Goal: Transaction & Acquisition: Purchase product/service

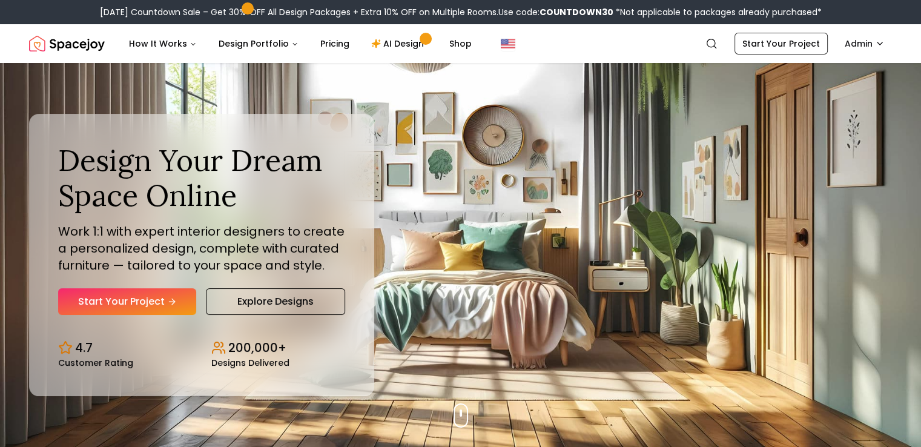
click at [138, 292] on link "Start Your Project" at bounding box center [127, 301] width 138 height 27
click at [325, 41] on link "Pricing" at bounding box center [335, 43] width 48 height 24
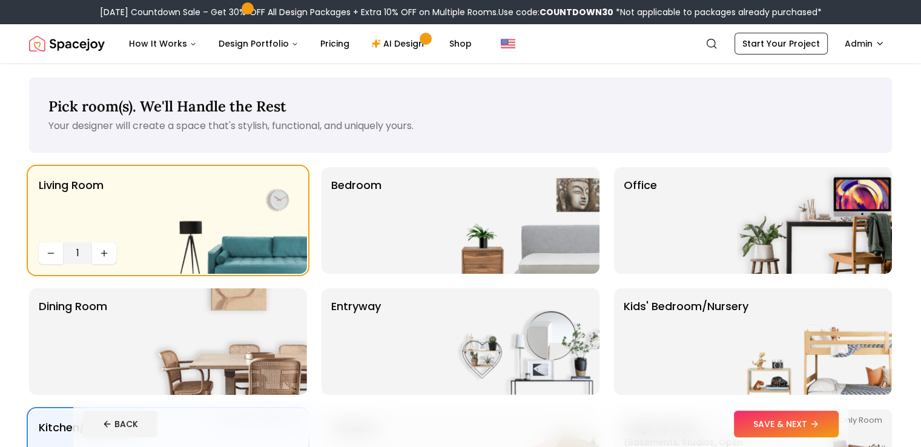
click at [828, 424] on button "SAVE & NEXT" at bounding box center [786, 424] width 105 height 27
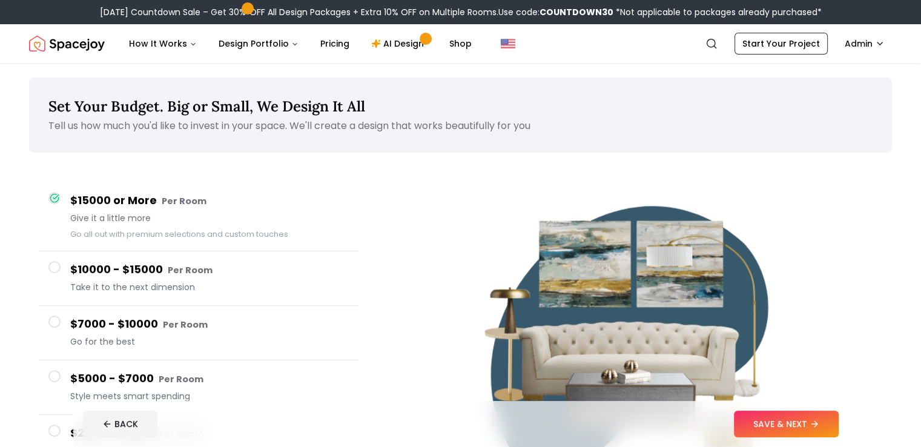
click at [828, 424] on button "SAVE & NEXT" at bounding box center [786, 424] width 105 height 27
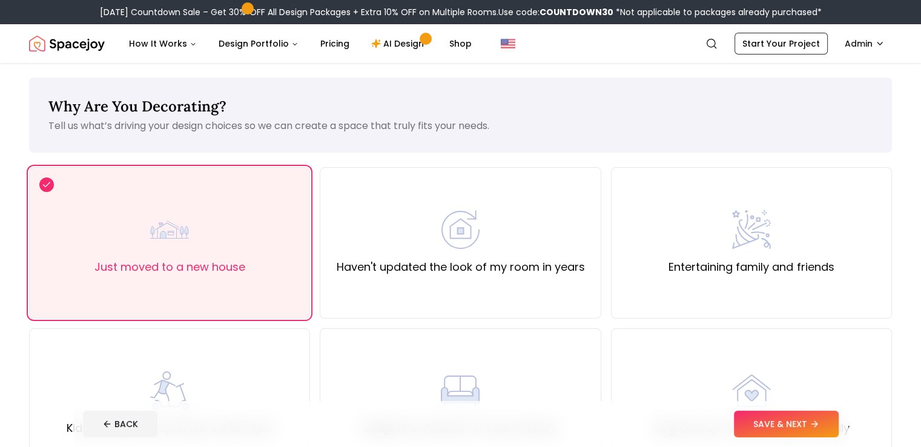
click at [828, 424] on button "SAVE & NEXT" at bounding box center [786, 424] width 105 height 27
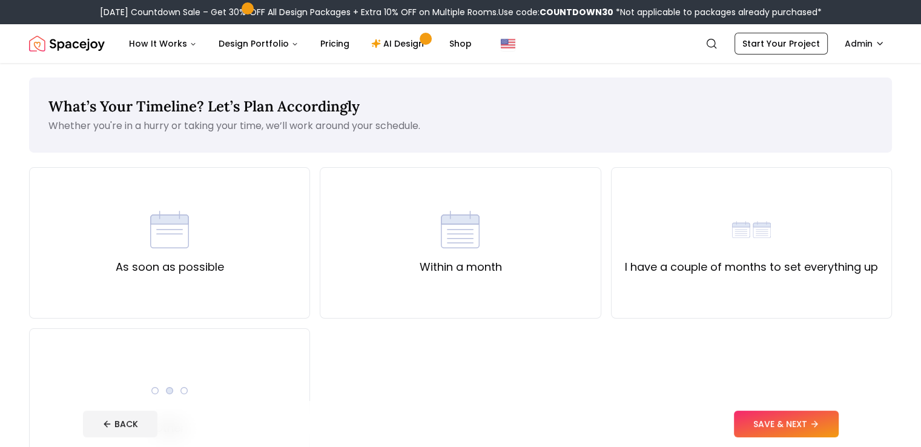
click at [828, 424] on button "SAVE & NEXT" at bounding box center [786, 424] width 105 height 27
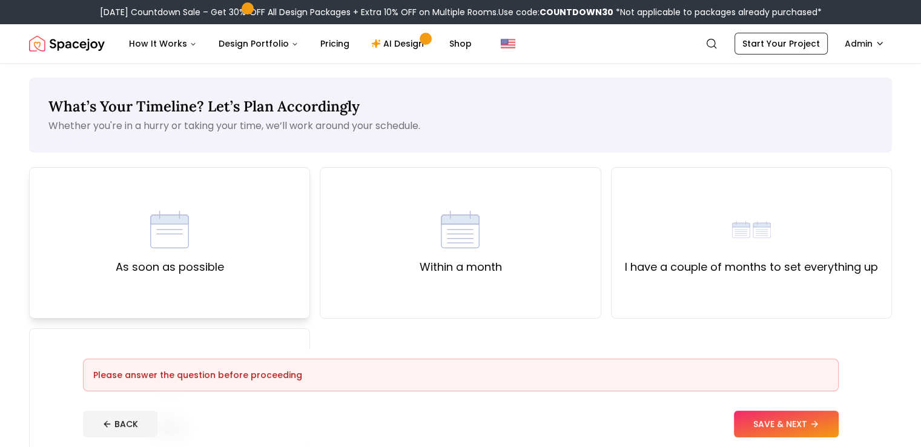
click at [182, 257] on div "As soon as possible" at bounding box center [170, 242] width 108 height 65
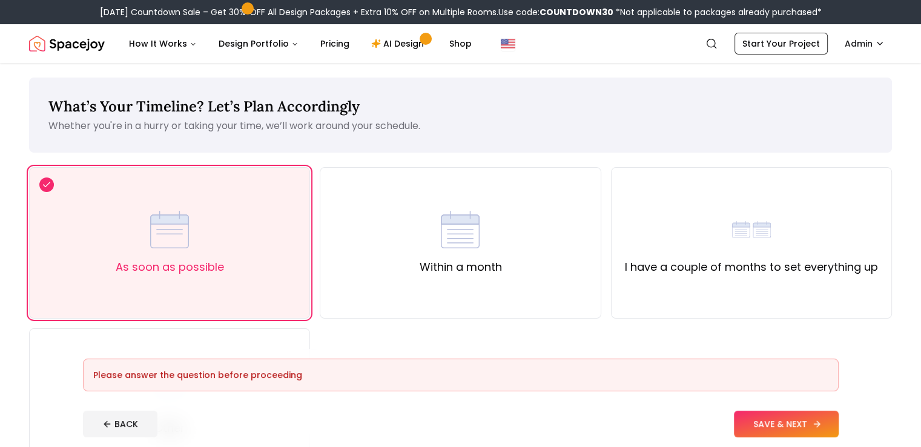
click at [817, 415] on button "SAVE & NEXT" at bounding box center [786, 424] width 105 height 27
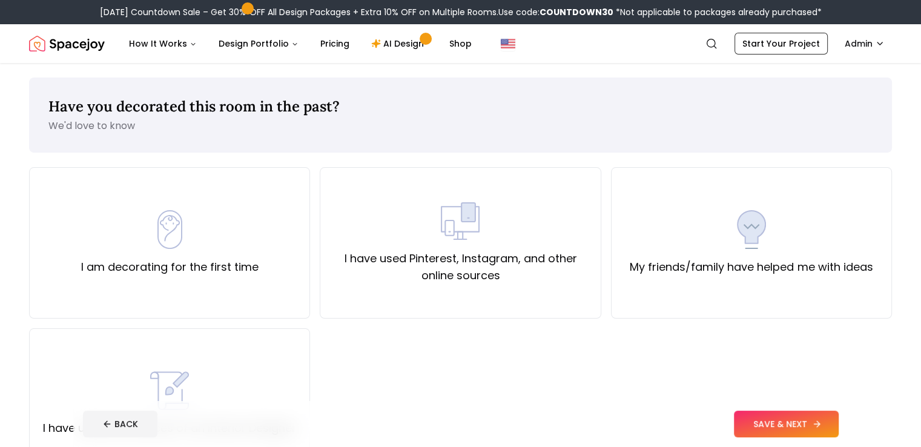
click at [819, 420] on button "SAVE & NEXT" at bounding box center [786, 424] width 105 height 27
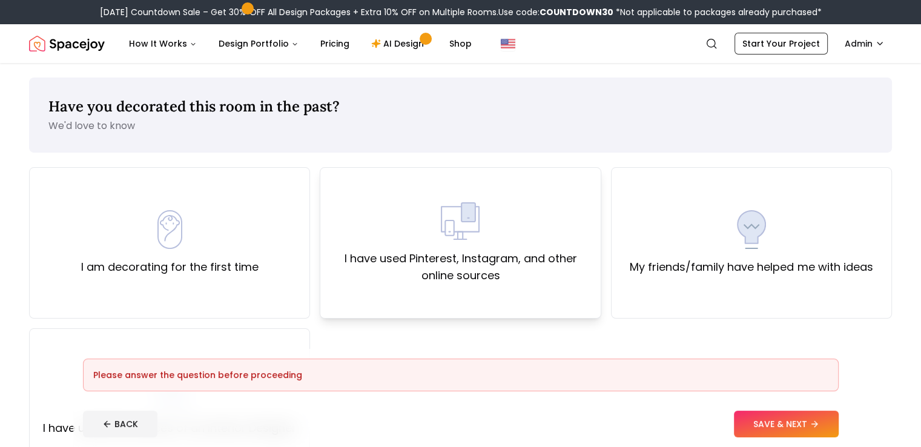
click at [488, 221] on div "I have used Pinterest, Instagram, and other online sources" at bounding box center [460, 243] width 260 height 82
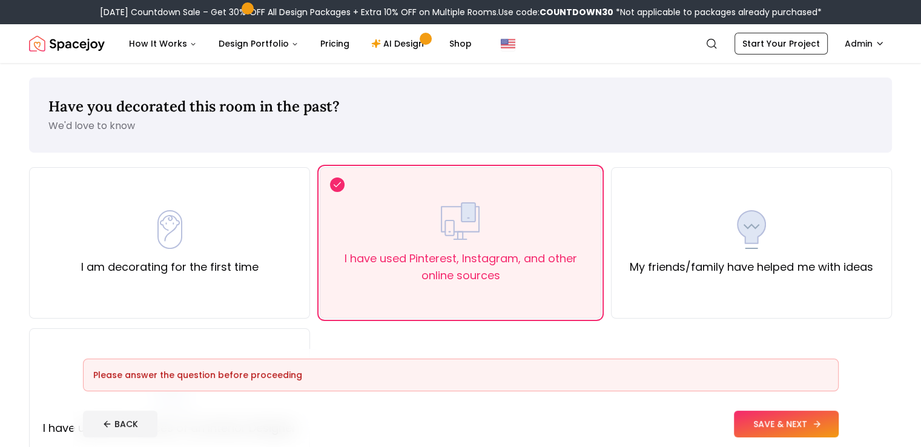
click at [816, 427] on button "SAVE & NEXT" at bounding box center [786, 424] width 105 height 27
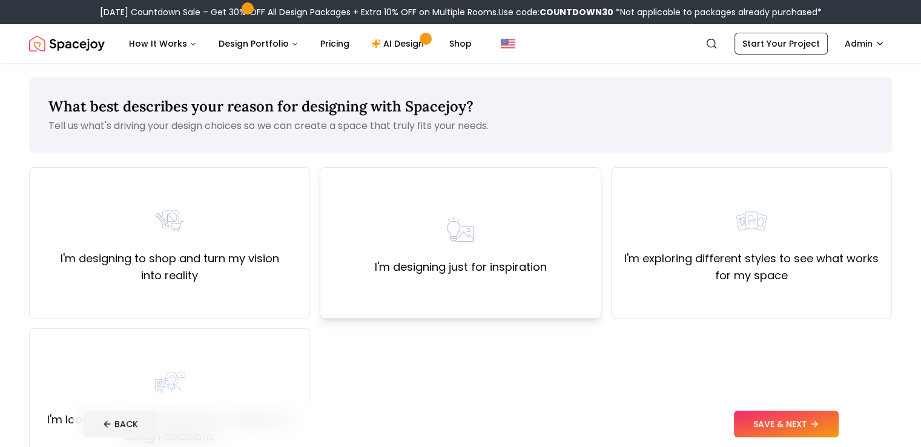
click at [461, 279] on div "I'm designing just for inspiration" at bounding box center [460, 242] width 281 height 151
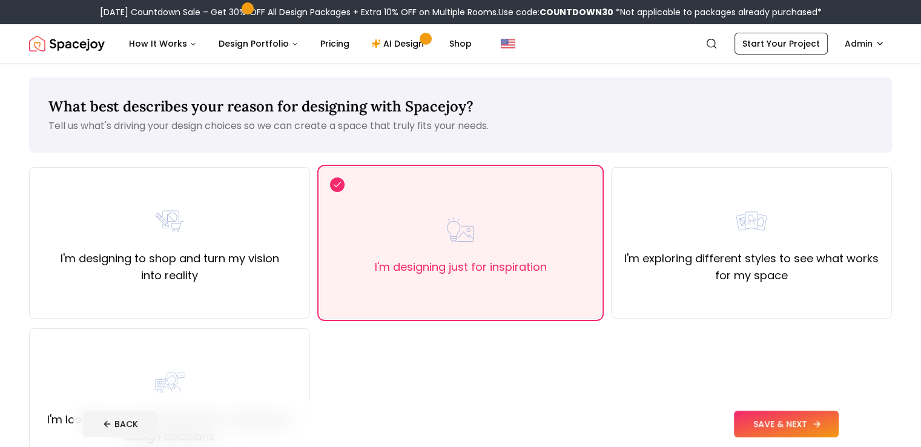
click at [839, 426] on button "SAVE & NEXT" at bounding box center [786, 424] width 105 height 27
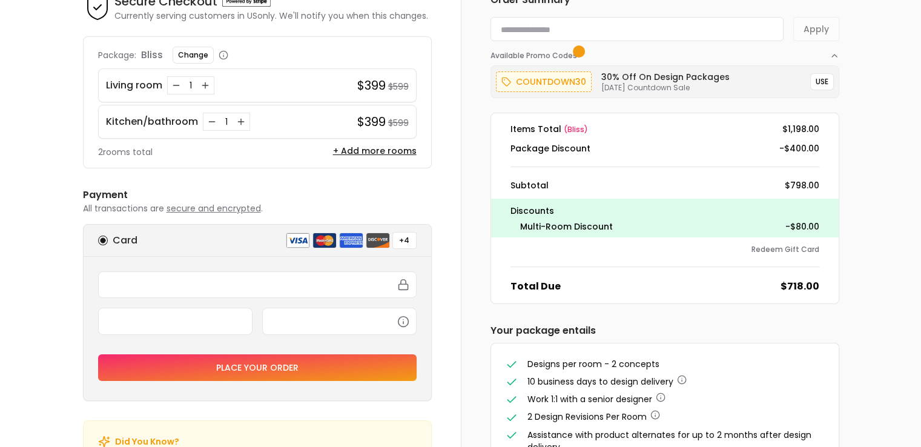
scroll to position [37, 0]
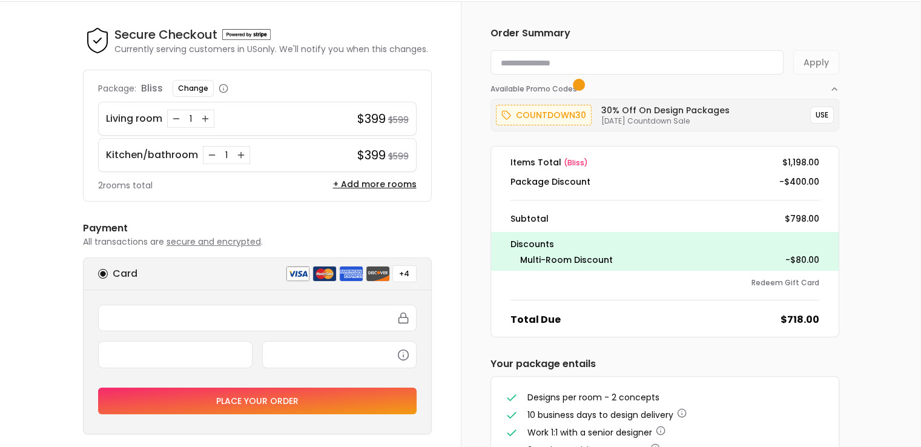
click at [571, 161] on span "( bliss )" at bounding box center [576, 162] width 24 height 10
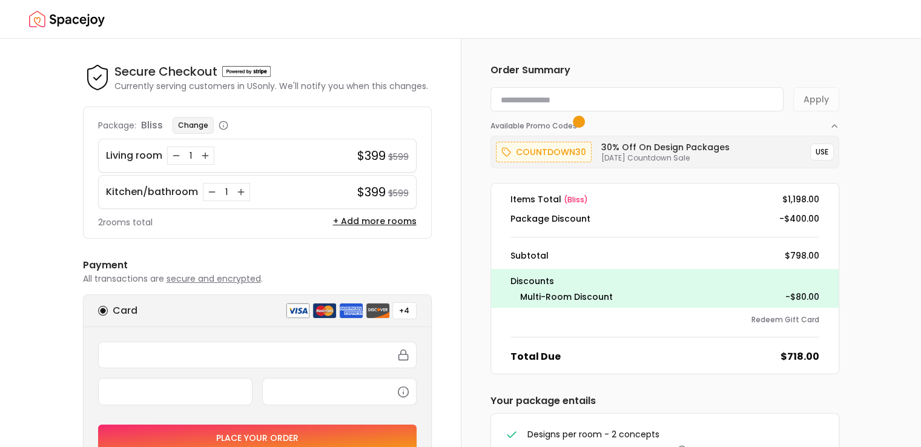
click at [201, 133] on button "Change" at bounding box center [193, 125] width 41 height 17
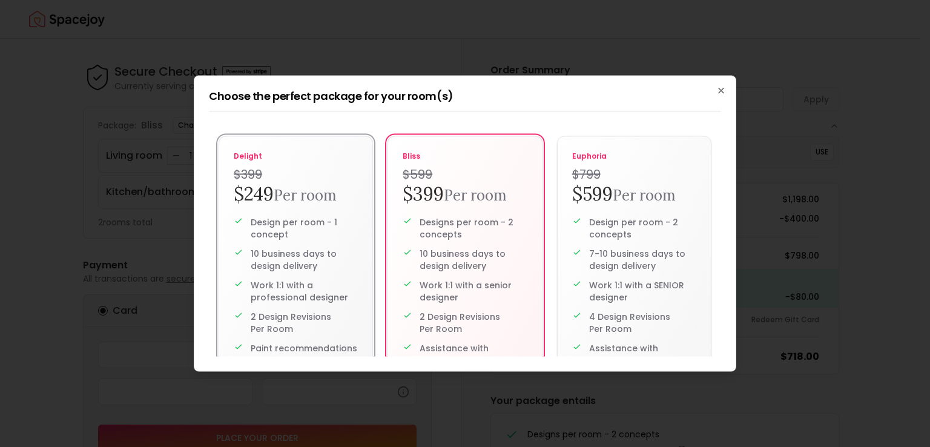
click at [285, 197] on small "Per room" at bounding box center [305, 195] width 63 height 19
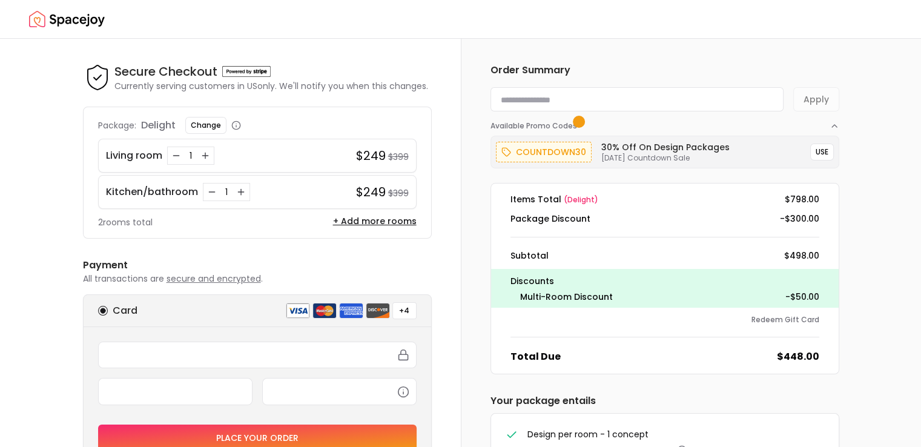
click at [640, 106] on input at bounding box center [636, 99] width 293 height 24
paste input "********"
type input "********"
click at [813, 102] on button "Apply" at bounding box center [816, 99] width 46 height 24
click at [208, 193] on icon "Decrease quantity for Kitchen/bathroom" at bounding box center [212, 192] width 10 height 10
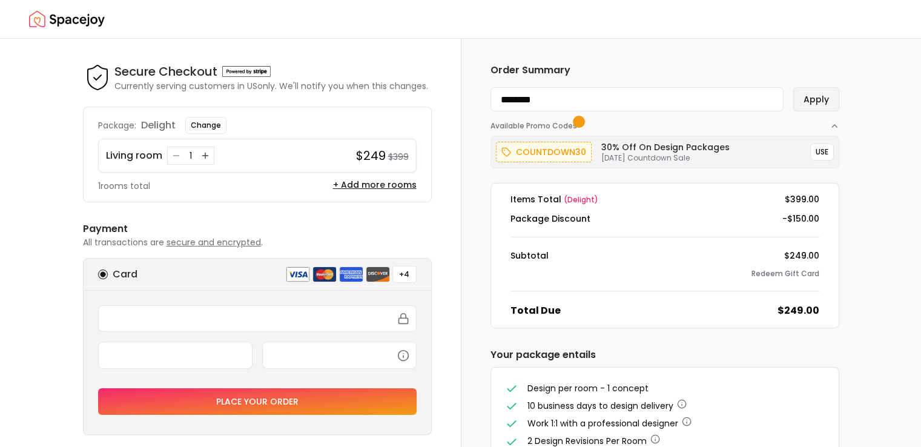
click at [818, 94] on button "Apply" at bounding box center [816, 99] width 46 height 24
click at [831, 130] on icon "button" at bounding box center [835, 126] width 10 height 10
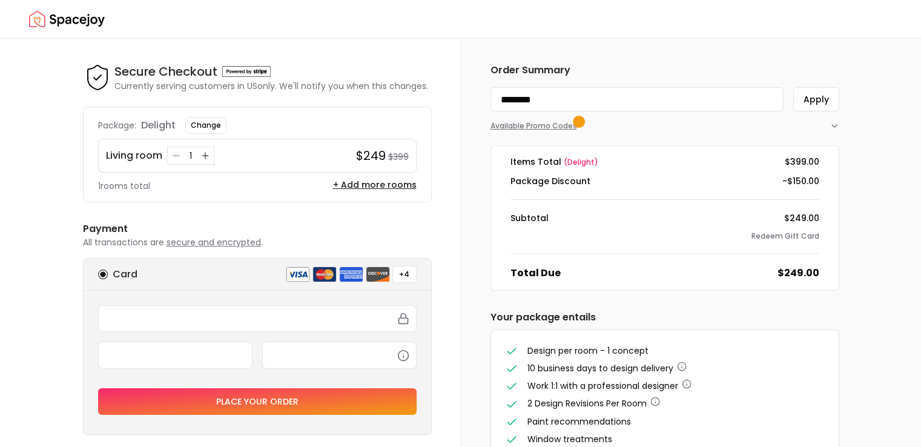
click at [831, 130] on icon "button" at bounding box center [835, 126] width 10 height 10
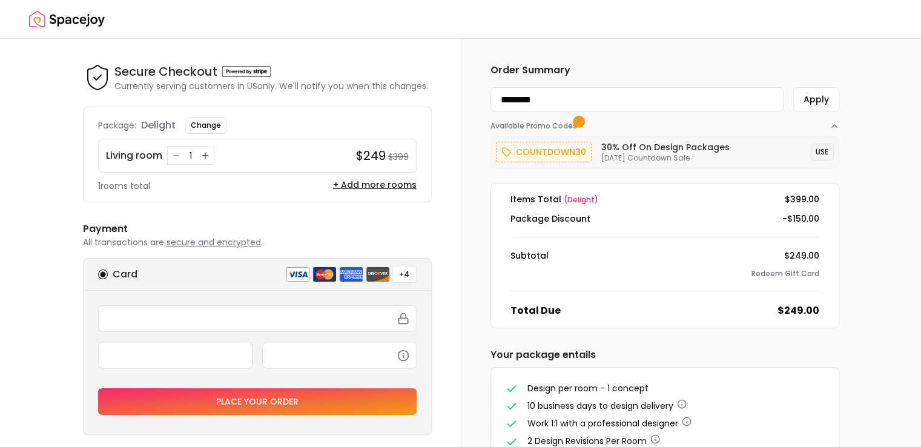
click at [816, 159] on button "USE" at bounding box center [822, 151] width 24 height 17
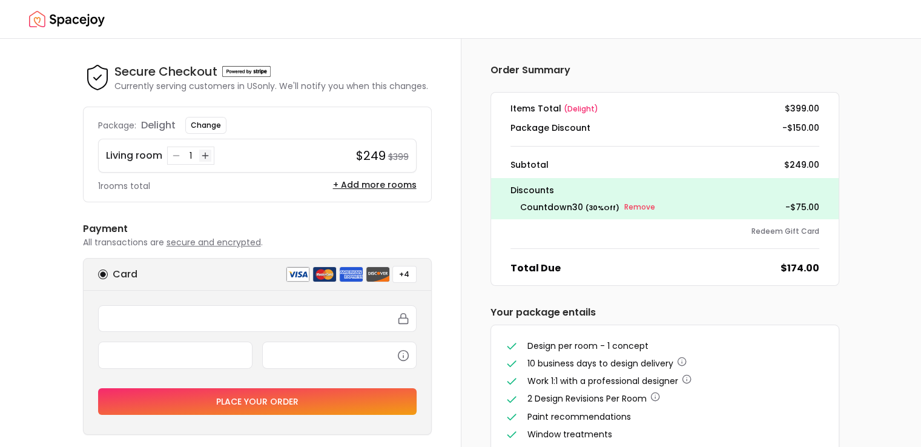
click at [202, 156] on icon "Increase quantity for Living room" at bounding box center [205, 156] width 10 height 10
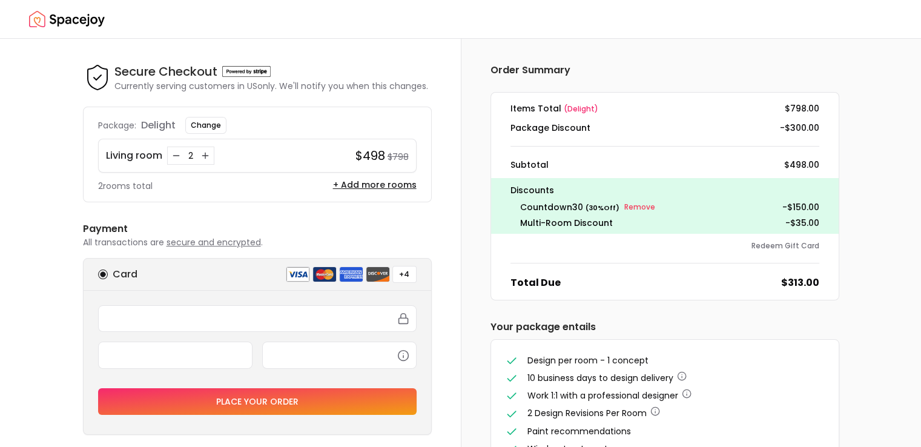
click at [174, 156] on icon "Decrease quantity for Living room" at bounding box center [176, 156] width 10 height 10
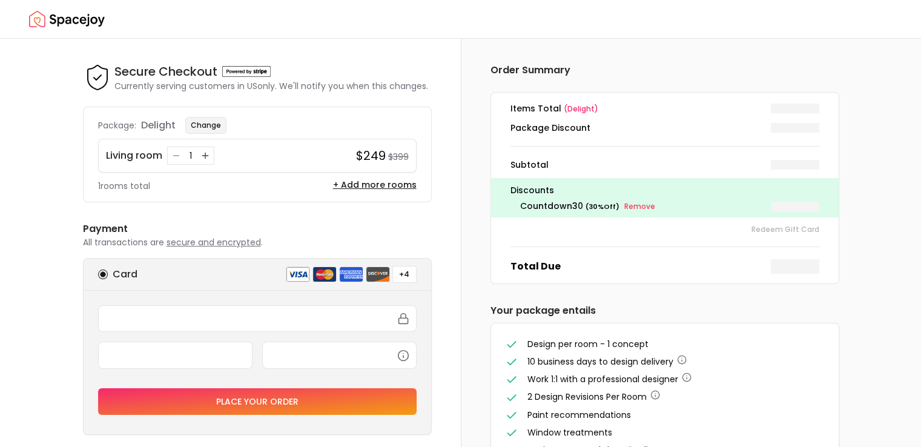
click at [222, 127] on button "Change" at bounding box center [205, 125] width 41 height 17
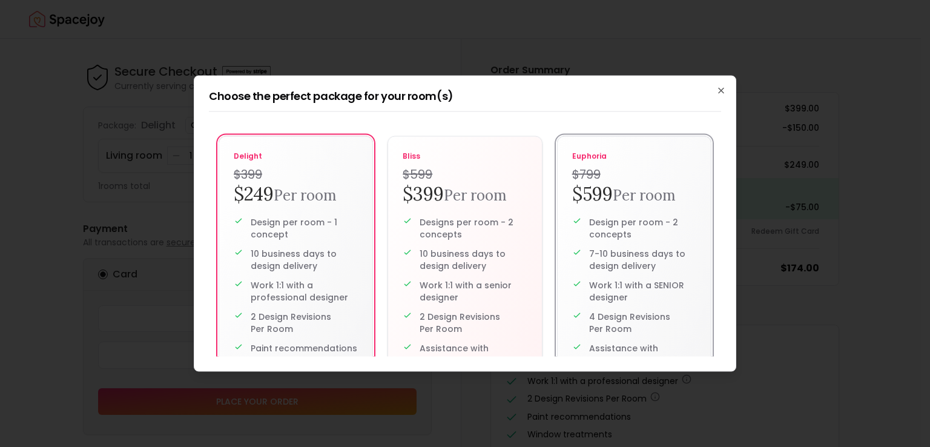
click at [621, 195] on small "Per room" at bounding box center [644, 195] width 63 height 19
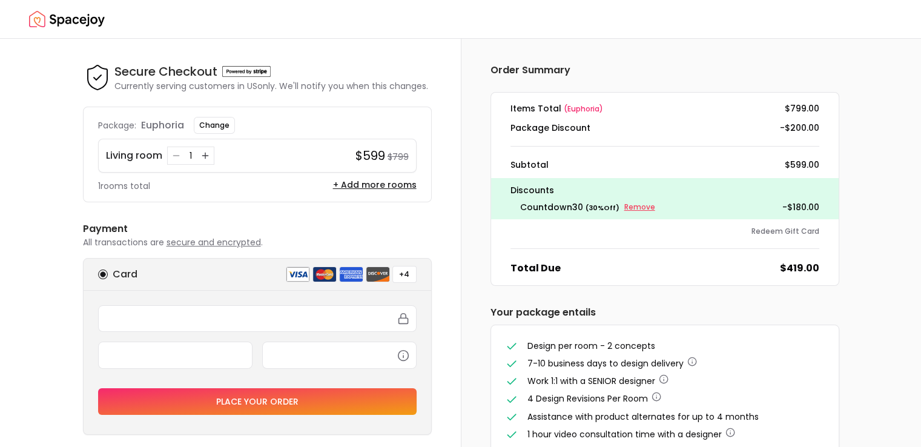
click at [639, 203] on small "Remove" at bounding box center [639, 207] width 31 height 10
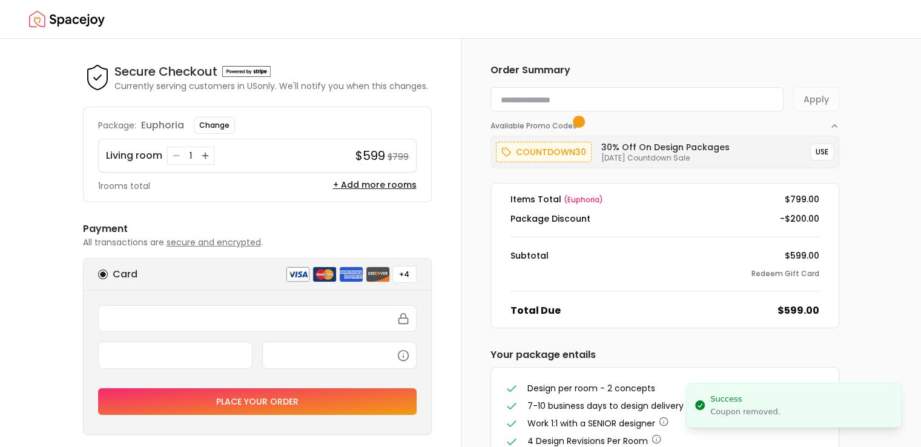
click at [632, 97] on input at bounding box center [636, 99] width 293 height 24
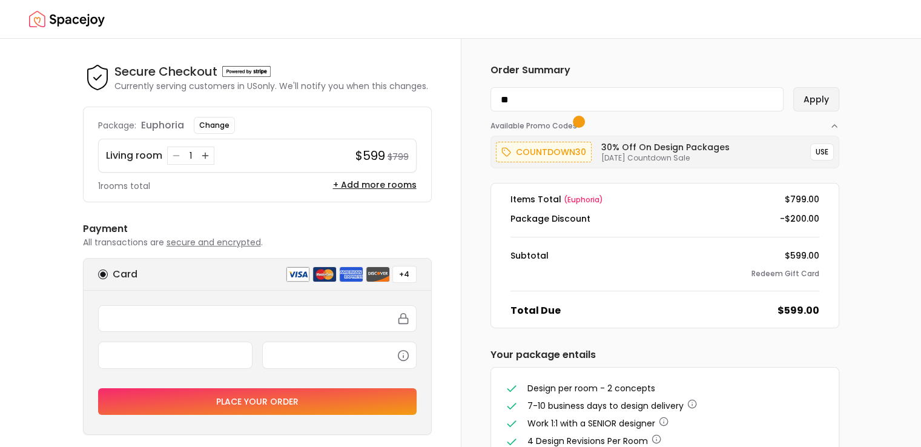
click at [810, 102] on button "Apply" at bounding box center [816, 99] width 46 height 24
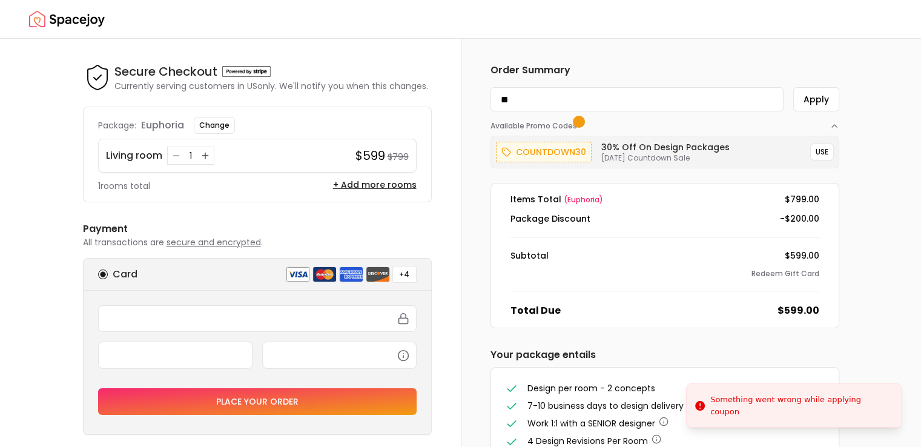
click at [501, 100] on input "**" at bounding box center [636, 99] width 293 height 24
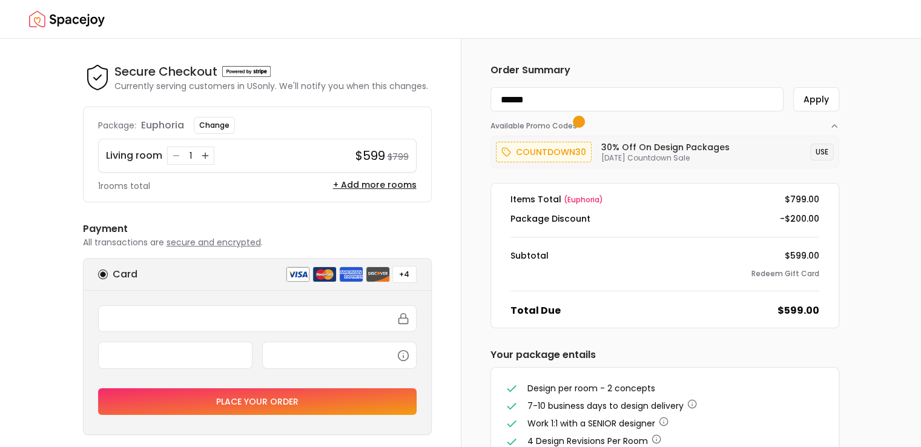
type input "******"
click at [822, 154] on button "USE" at bounding box center [822, 151] width 24 height 17
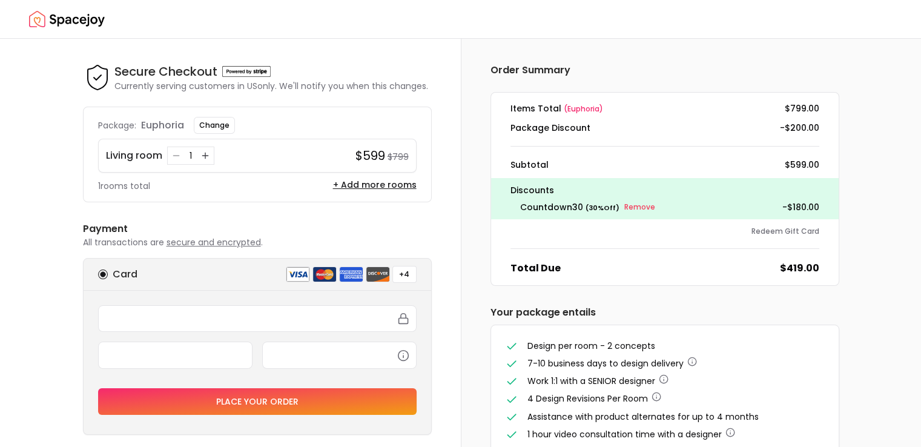
drag, startPoint x: 922, startPoint y: 163, endPoint x: 389, endPoint y: 115, distance: 534.4
click at [389, 115] on div "Package: euphoria Change Living room 1 $599 $799 1 rooms total + Add more rooms" at bounding box center [257, 155] width 349 height 96
click at [802, 110] on dd "$799.00" at bounding box center [802, 108] width 35 height 12
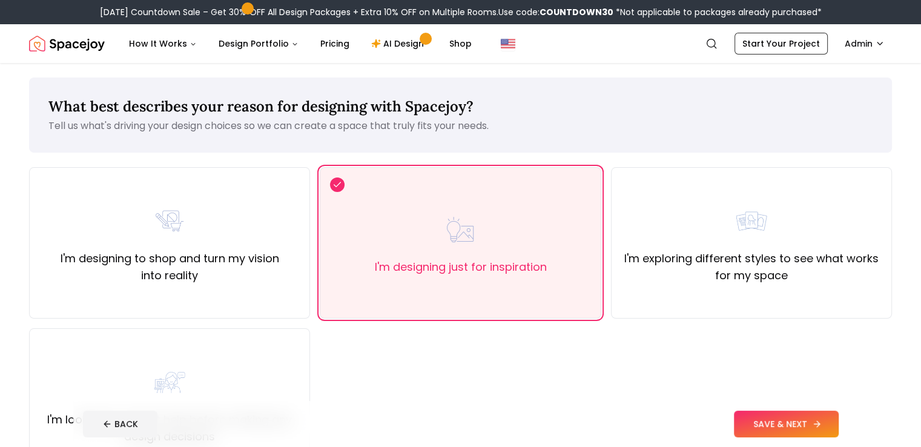
click at [813, 423] on button "SAVE & NEXT" at bounding box center [786, 424] width 105 height 27
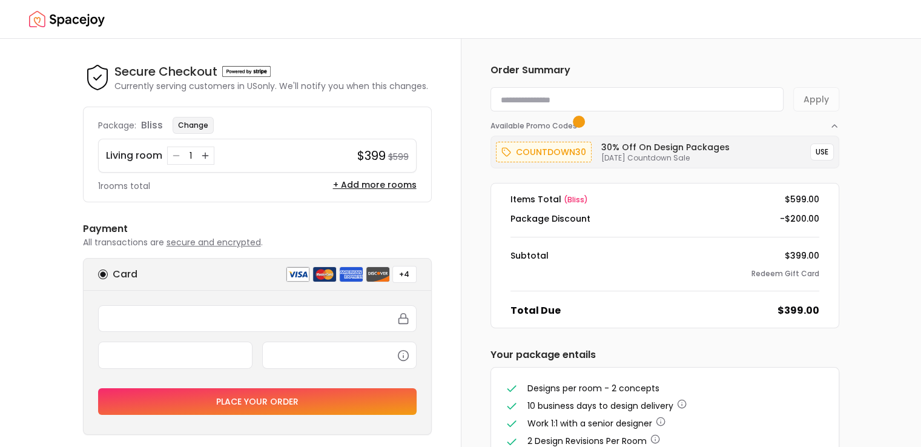
click at [195, 128] on button "Change" at bounding box center [193, 125] width 41 height 17
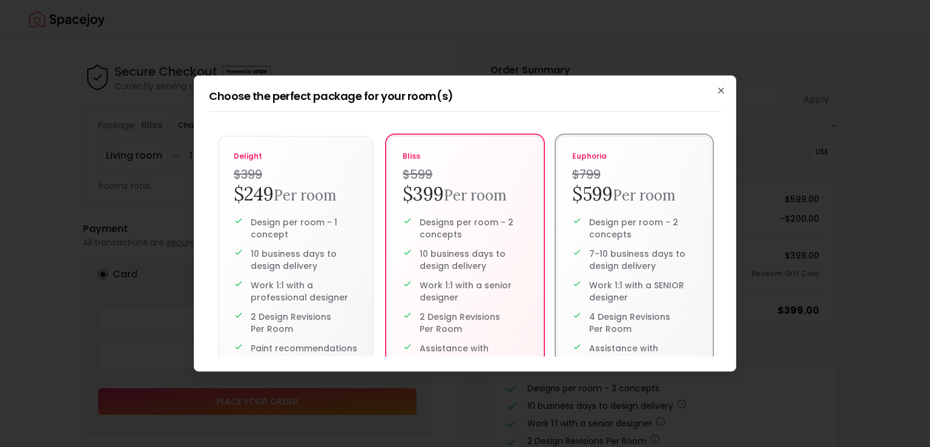
click at [661, 220] on p "Design per room - 2 concepts" at bounding box center [642, 228] width 107 height 24
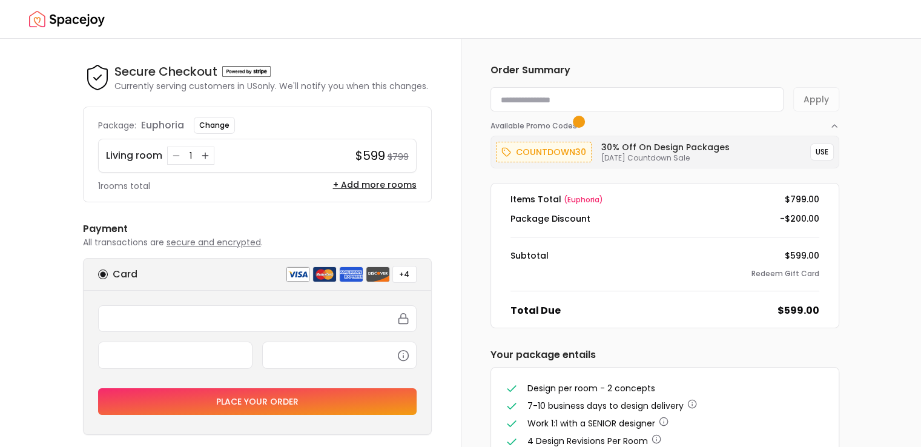
click at [658, 106] on input at bounding box center [636, 99] width 293 height 24
paste input "**********"
type input "**********"
click at [819, 94] on button "Apply" at bounding box center [816, 99] width 46 height 24
click at [820, 153] on button "USE" at bounding box center [822, 151] width 24 height 17
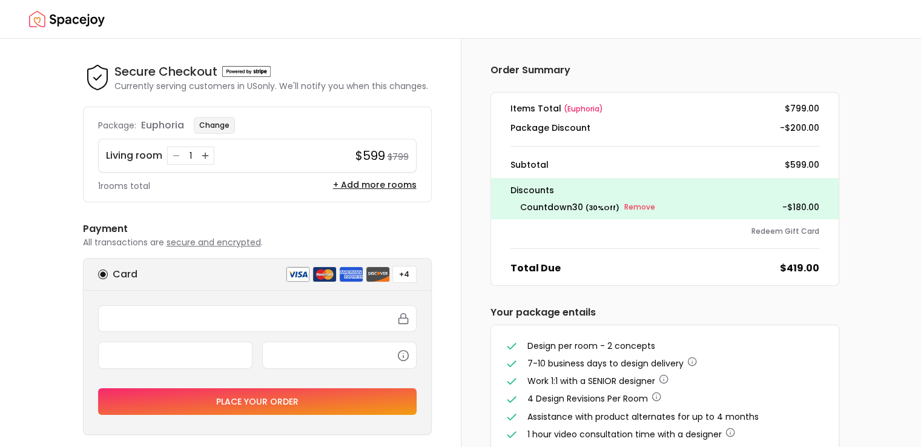
click at [203, 124] on button "Change" at bounding box center [214, 125] width 41 height 17
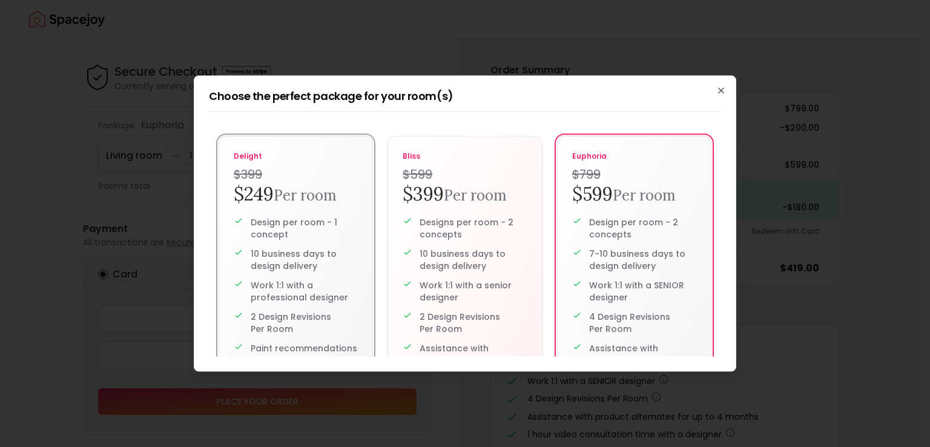
click at [268, 183] on h2 "$249 Per room" at bounding box center [296, 195] width 124 height 24
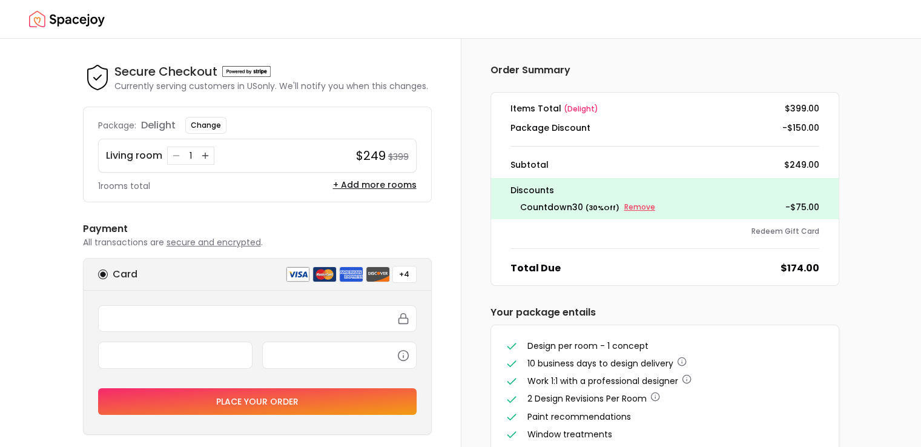
click at [637, 206] on small "Remove" at bounding box center [639, 207] width 31 height 10
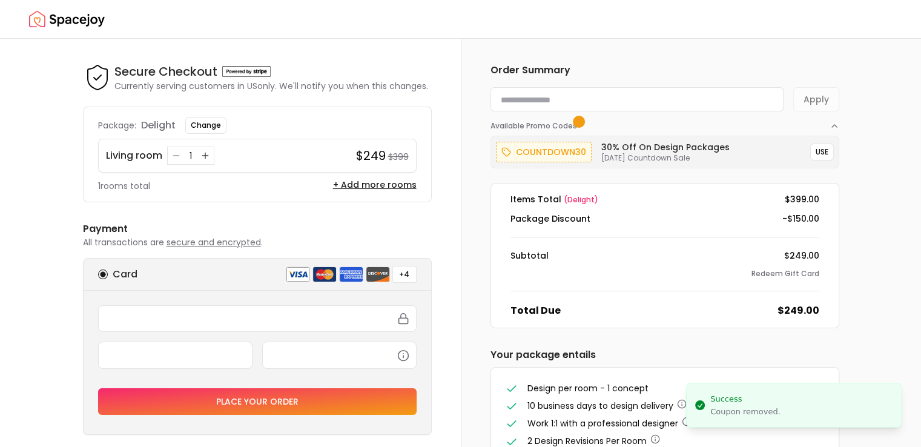
click at [659, 97] on input at bounding box center [636, 99] width 293 height 24
paste input "********"
type input "********"
click at [821, 100] on button "Apply" at bounding box center [816, 99] width 46 height 24
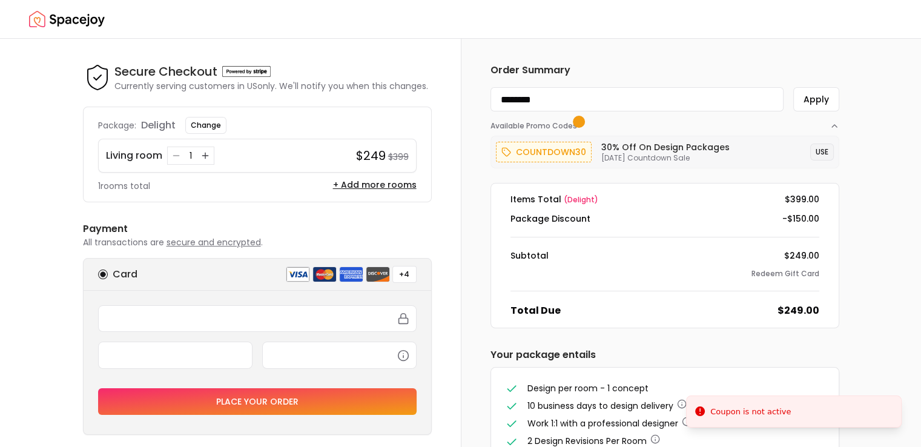
click at [826, 150] on button "USE" at bounding box center [822, 151] width 24 height 17
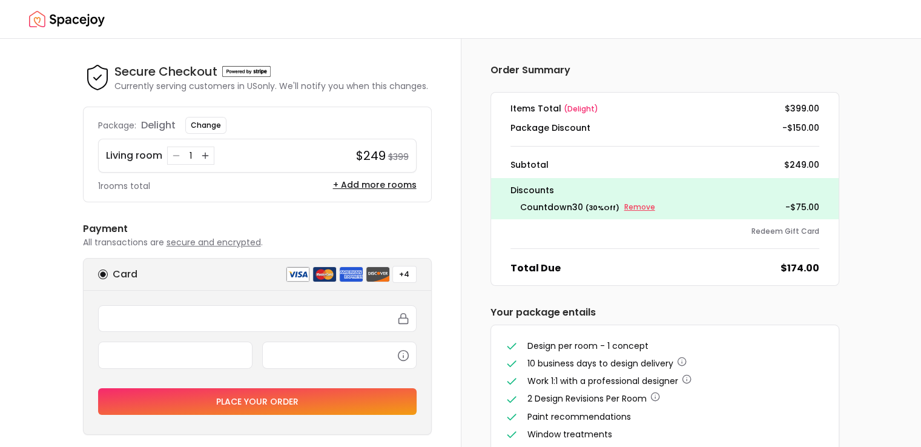
click at [634, 211] on small "Remove" at bounding box center [639, 207] width 31 height 10
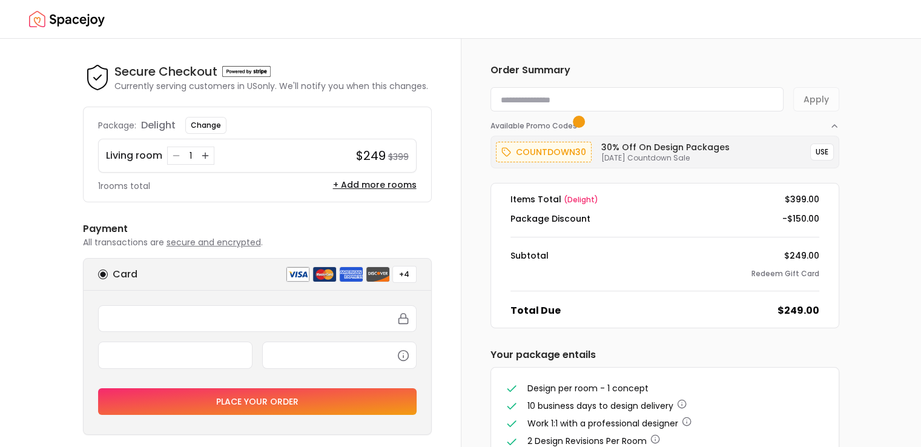
click at [612, 102] on input at bounding box center [636, 99] width 293 height 24
paste input "********"
type input "********"
click at [824, 98] on button "Apply" at bounding box center [816, 99] width 46 height 24
click at [818, 99] on button "Apply" at bounding box center [816, 99] width 46 height 24
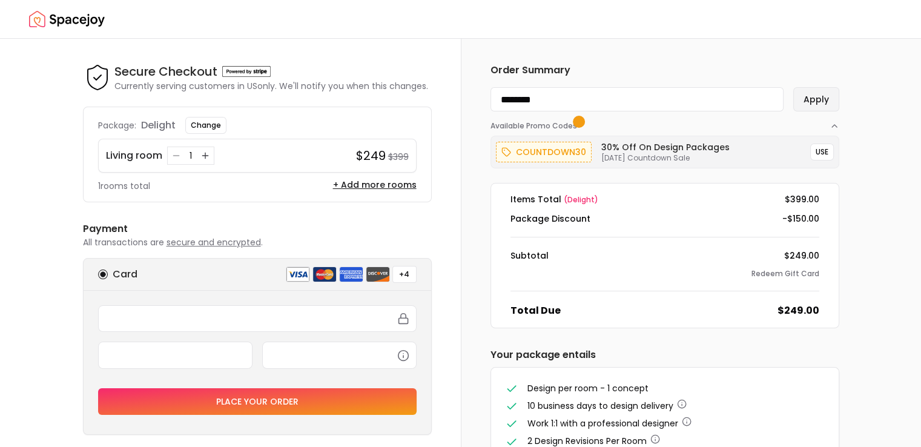
click at [818, 99] on button "Apply" at bounding box center [816, 99] width 46 height 24
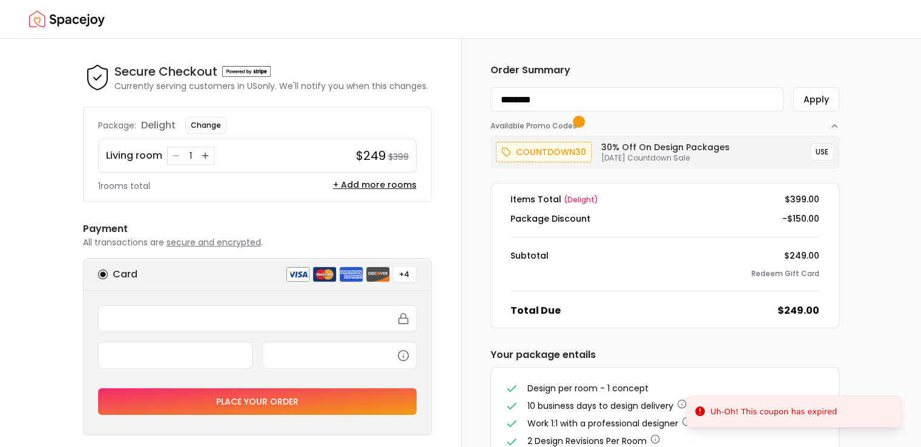
click at [823, 153] on button "USE" at bounding box center [822, 151] width 24 height 17
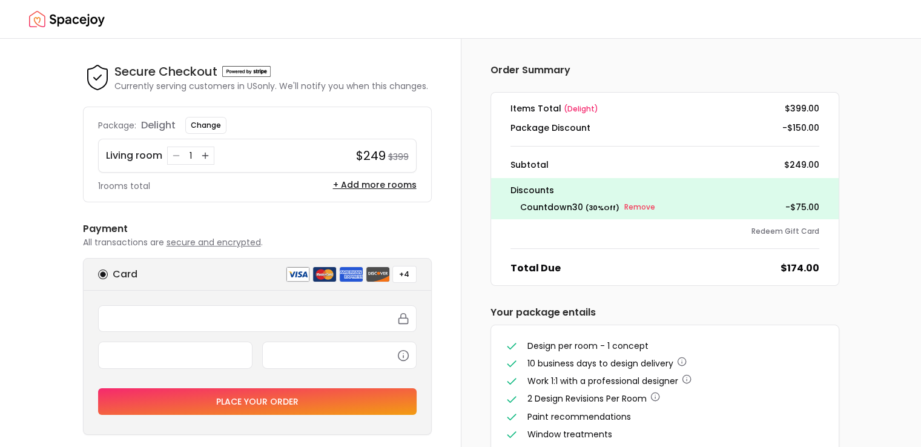
click at [598, 61] on div "Order Summary Items Total ( delight ) $399.00 Package Discount -$150.00 Subtota…" at bounding box center [664, 277] width 407 height 477
click at [635, 205] on small "Remove" at bounding box center [639, 207] width 31 height 10
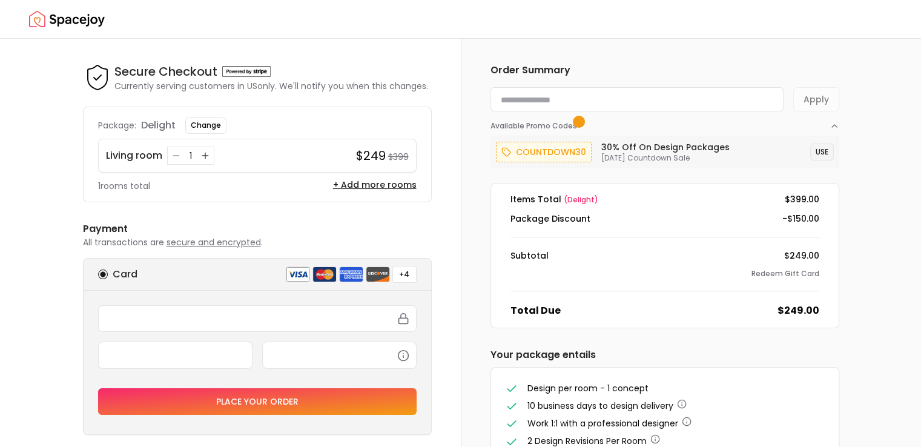
click at [823, 150] on button "USE" at bounding box center [822, 151] width 24 height 17
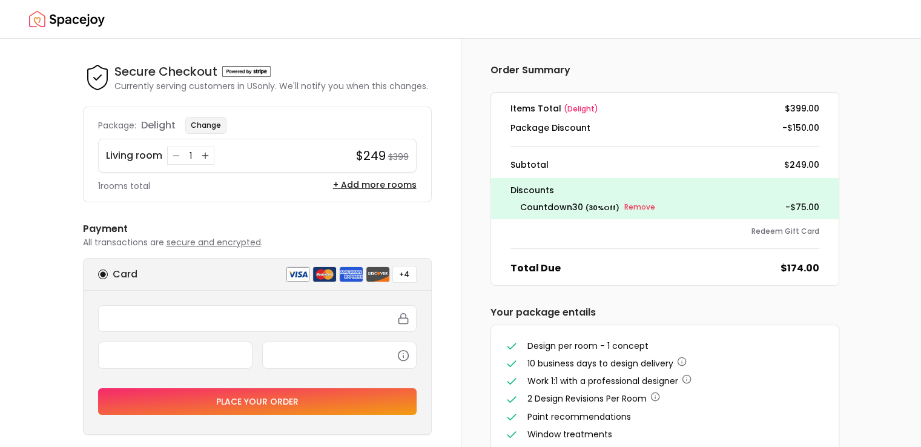
click at [208, 125] on button "Change" at bounding box center [205, 125] width 41 height 17
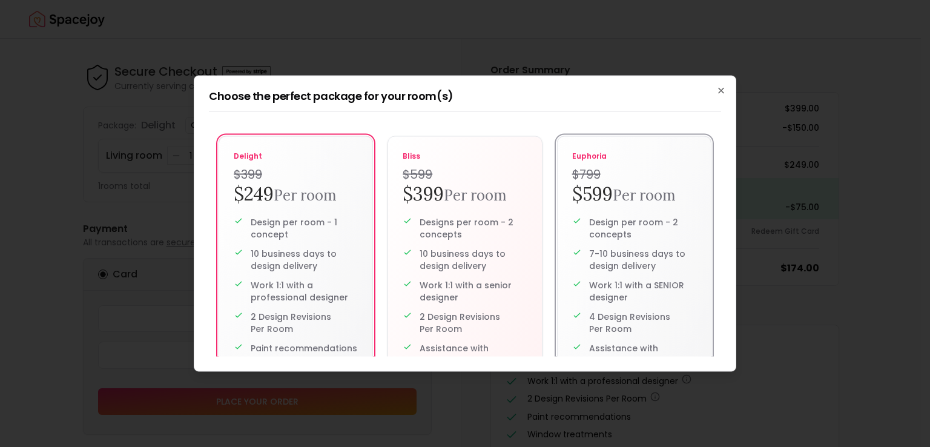
click at [647, 206] on label "euphoria $799 $599 Per room Design per room - 2 concepts 7-10 business days to …" at bounding box center [634, 292] width 154 height 313
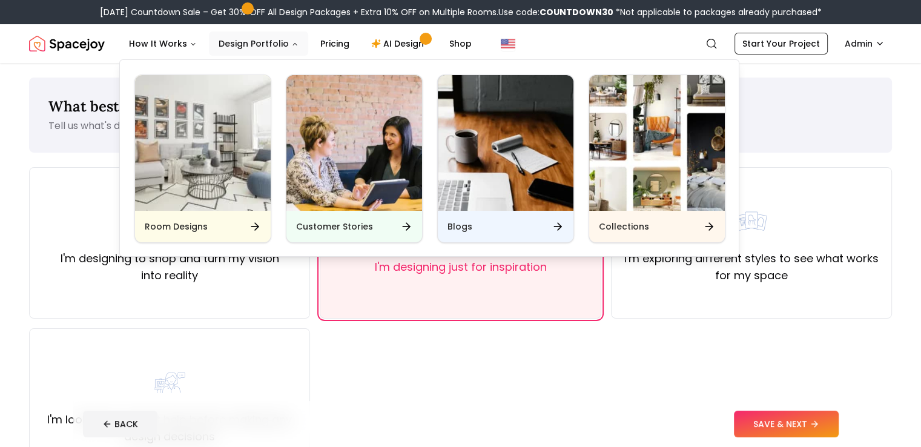
click at [236, 44] on button "Design Portfolio" at bounding box center [258, 43] width 99 height 24
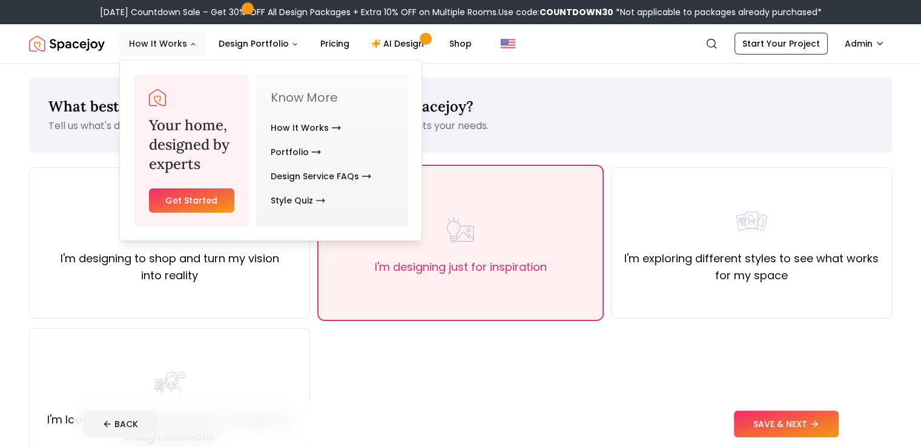
click at [167, 44] on button "How It Works" at bounding box center [162, 43] width 87 height 24
click at [321, 179] on link "Design Service FAQs" at bounding box center [321, 176] width 101 height 24
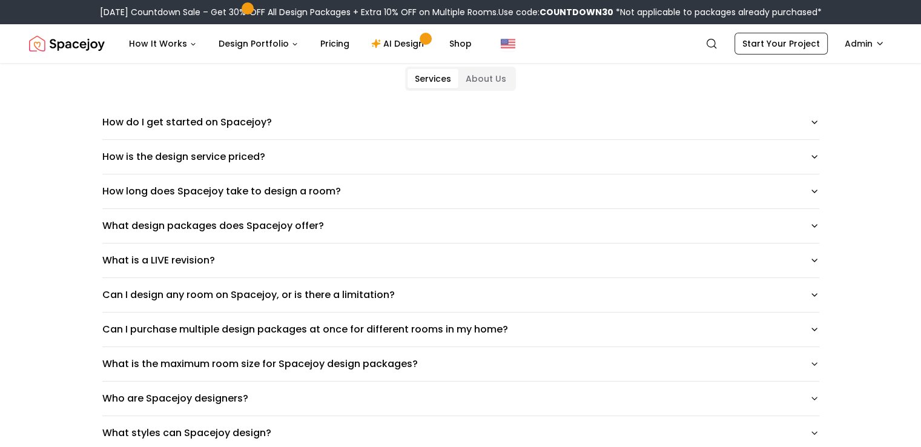
scroll to position [109, 0]
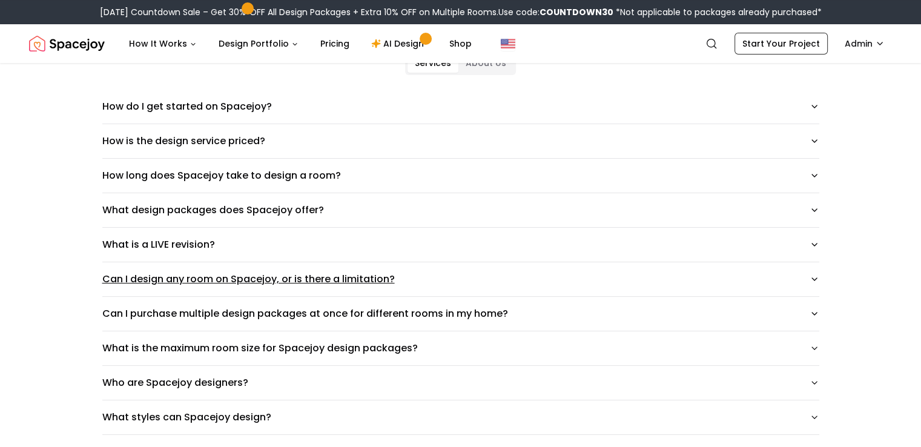
click at [329, 282] on button "Can I design any room on Spacejoy, or is there a limitation?" at bounding box center [460, 279] width 717 height 34
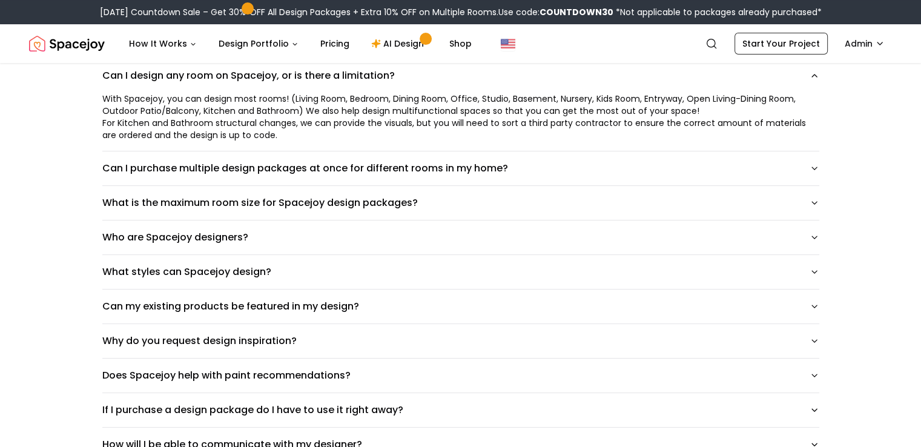
scroll to position [315, 0]
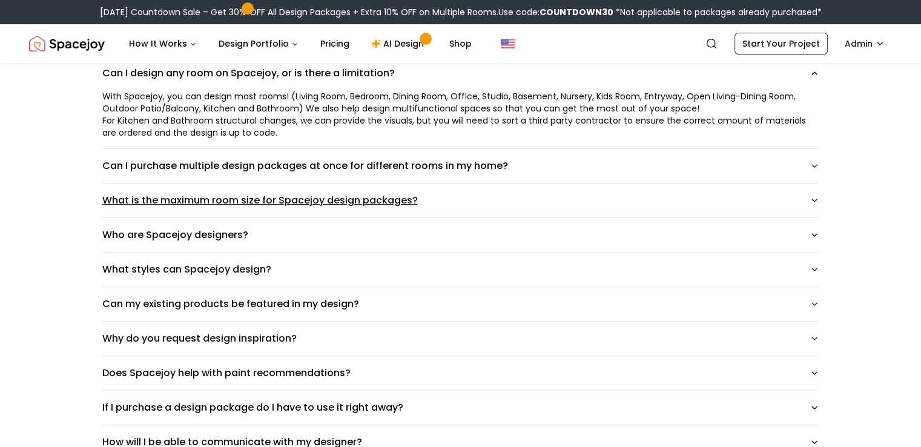
click at [303, 200] on button "What is the maximum room size for Spacejoy design packages?" at bounding box center [460, 200] width 717 height 34
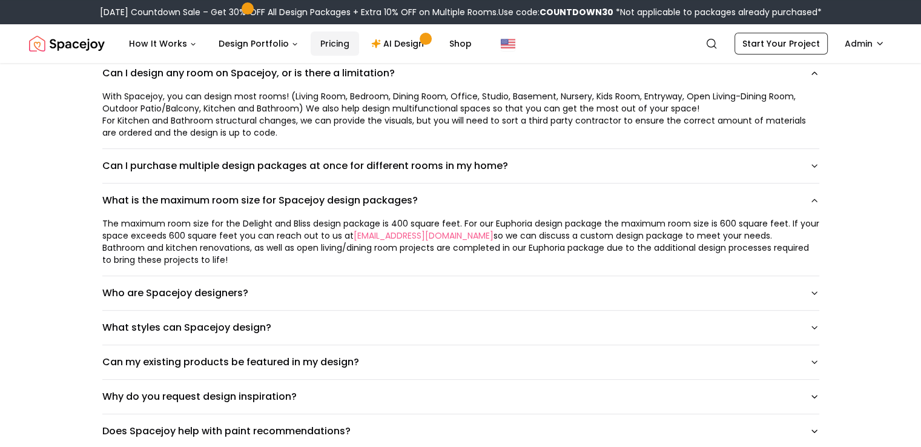
click at [341, 39] on link "Pricing" at bounding box center [335, 43] width 48 height 24
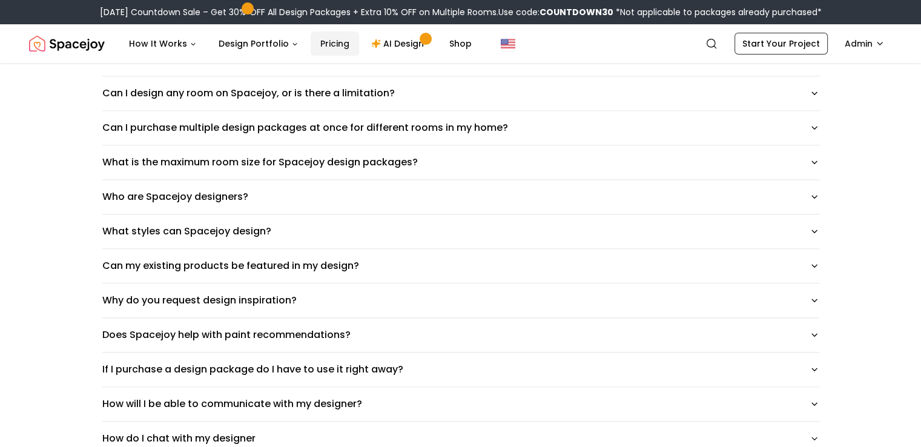
scroll to position [315, 0]
